Goal: Task Accomplishment & Management: Manage account settings

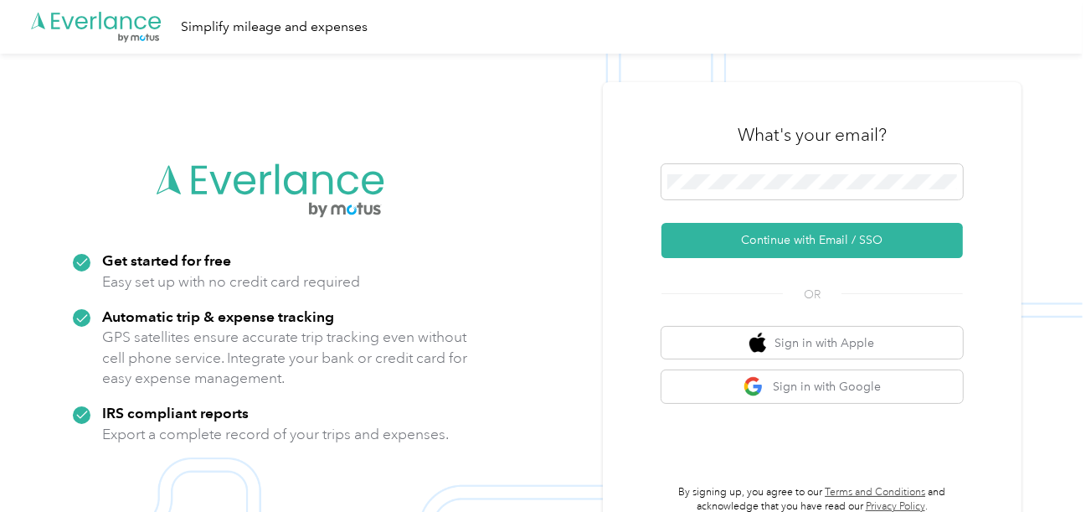
drag, startPoint x: 724, startPoint y: 230, endPoint x: 141, endPoint y: 7, distance: 624.2
click at [722, 230] on button "Continue with Email / SSO" at bounding box center [812, 240] width 301 height 35
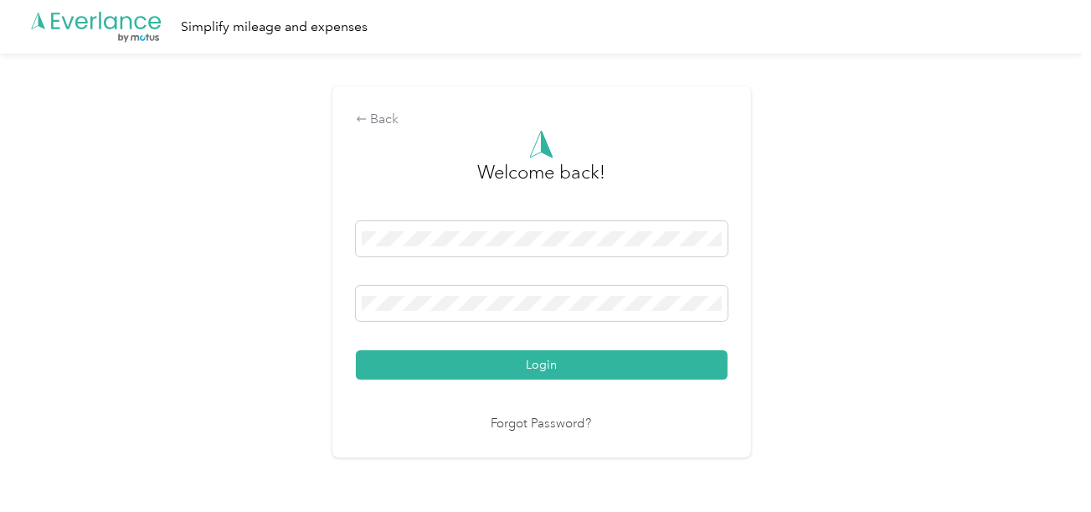
drag, startPoint x: 632, startPoint y: 364, endPoint x: 664, endPoint y: 353, distance: 33.9
click at [634, 364] on button "Login" at bounding box center [542, 364] width 372 height 29
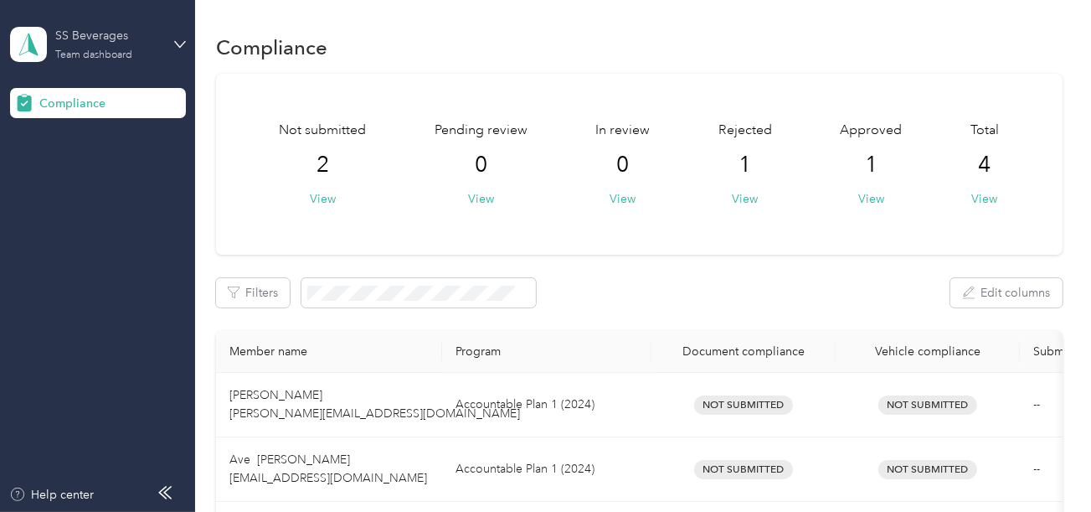
click at [134, 44] on div "SS Beverages" at bounding box center [107, 36] width 105 height 18
click at [77, 178] on div "Log out" at bounding box center [56, 176] width 64 height 18
